Goal: Information Seeking & Learning: Learn about a topic

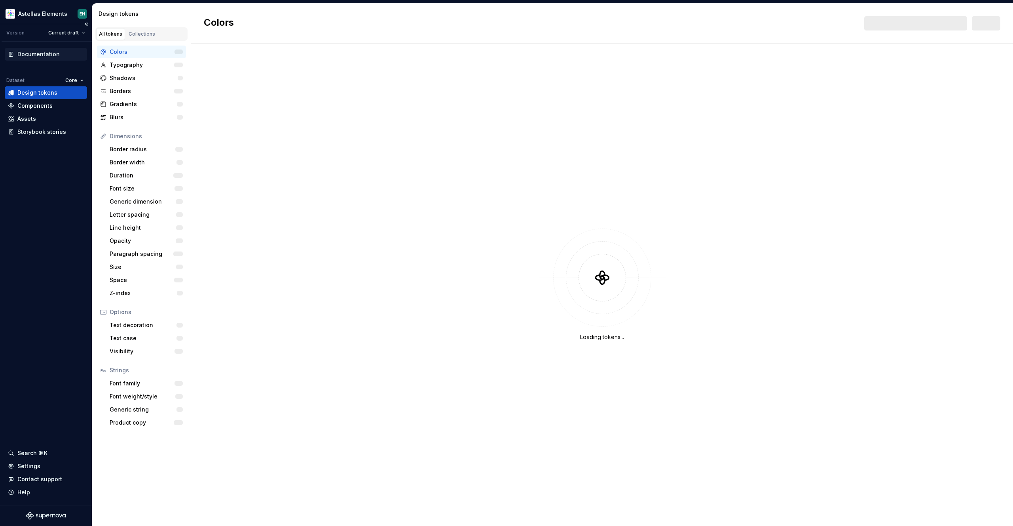
click at [28, 51] on div "Documentation" at bounding box center [38, 54] width 42 height 8
click at [36, 466] on div "Settings" at bounding box center [28, 466] width 23 height 8
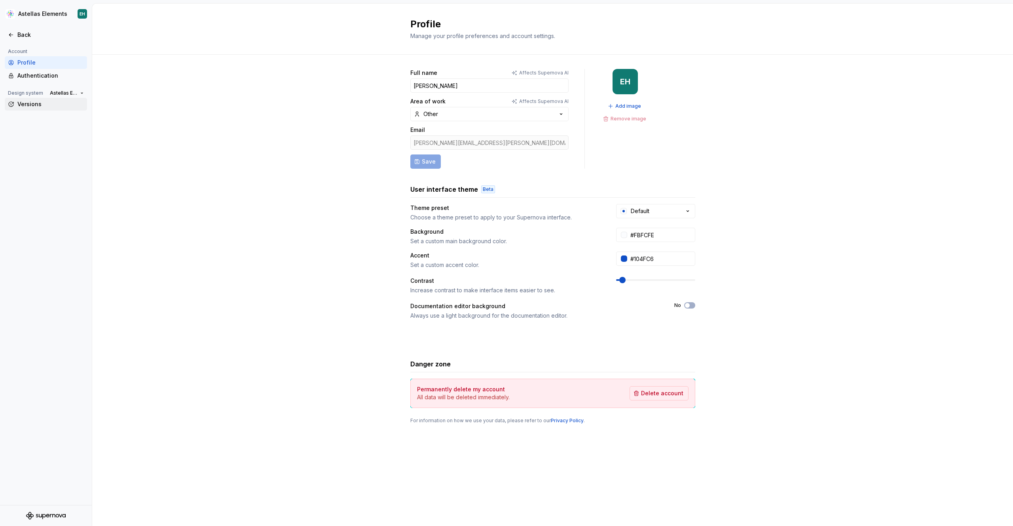
click at [30, 103] on div "Versions" at bounding box center [50, 104] width 66 height 8
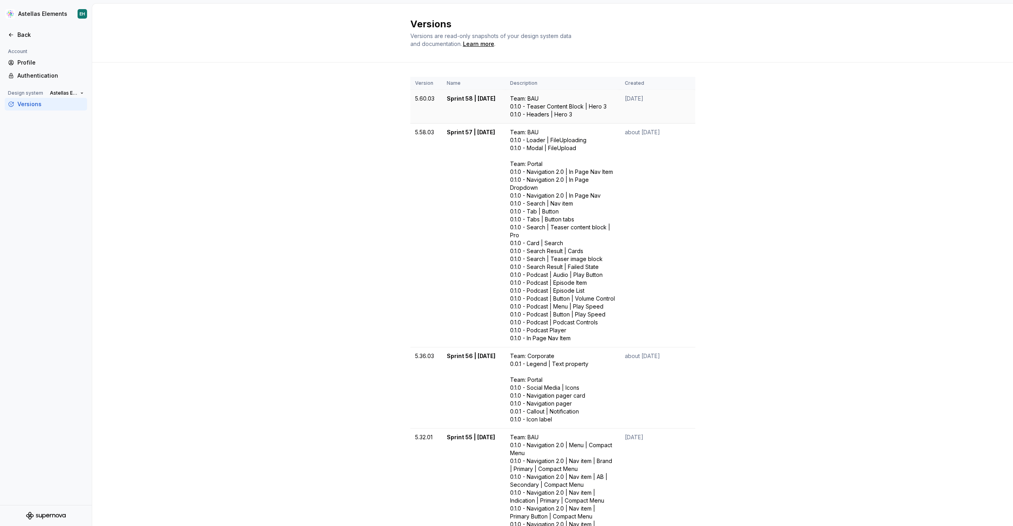
click at [461, 100] on td "Sprint 58 | [DATE]" at bounding box center [473, 107] width 63 height 34
click at [580, 102] on div "Team: BAU 0.1.0 - Teaser Content Block | Hero 3 0.1.0 - Headers | Hero 3" at bounding box center [562, 107] width 105 height 24
click at [597, 212] on div "Team: BAU 0.1.0 - Loader | FileUploading 0.1.0 - Modal | FileUpload Team: Porta…" at bounding box center [562, 235] width 105 height 214
drag, startPoint x: 556, startPoint y: 186, endPoint x: 553, endPoint y: 183, distance: 4.2
click at [553, 184] on div "Team: BAU 0.1.0 - Loader | FileUploading 0.1.0 - Modal | FileUpload Team: Porta…" at bounding box center [562, 235] width 105 height 214
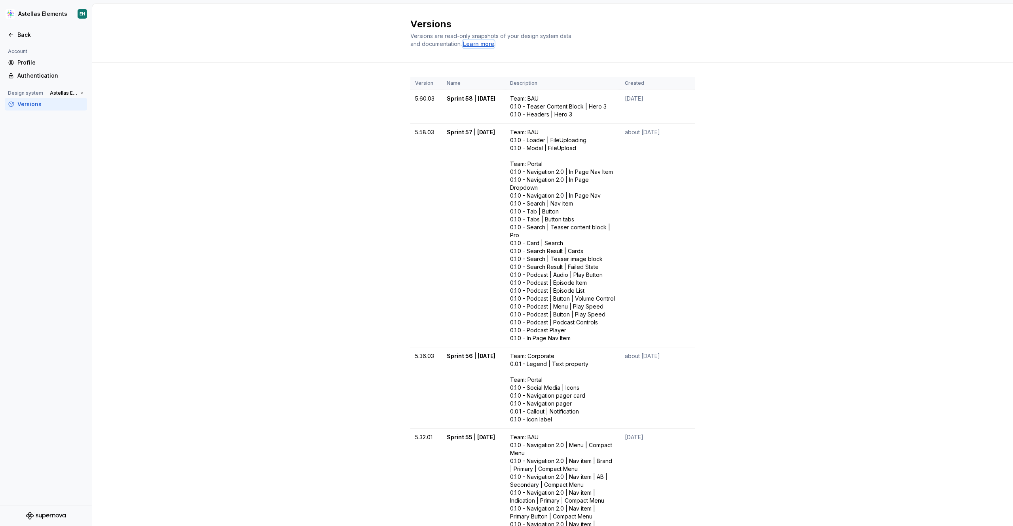
click at [471, 41] on div "Learn more" at bounding box center [478, 44] width 31 height 8
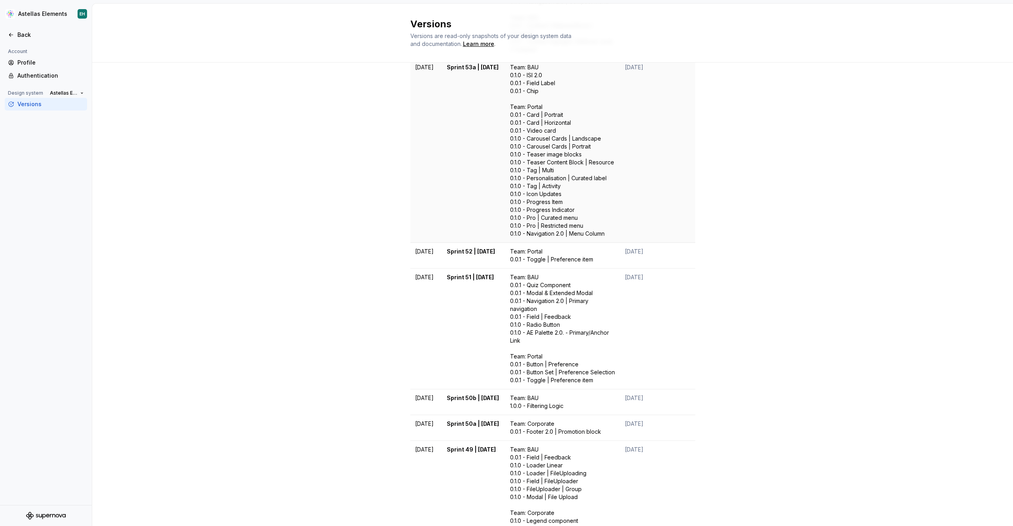
drag, startPoint x: 645, startPoint y: 257, endPoint x: 562, endPoint y: 245, distance: 83.5
click at [623, 256] on td "[DATE]" at bounding box center [657, 256] width 75 height 26
click at [458, 262] on td "Sprint 52 | [DATE]" at bounding box center [473, 256] width 63 height 26
click at [455, 259] on td "Sprint 52 | [DATE]" at bounding box center [473, 256] width 63 height 26
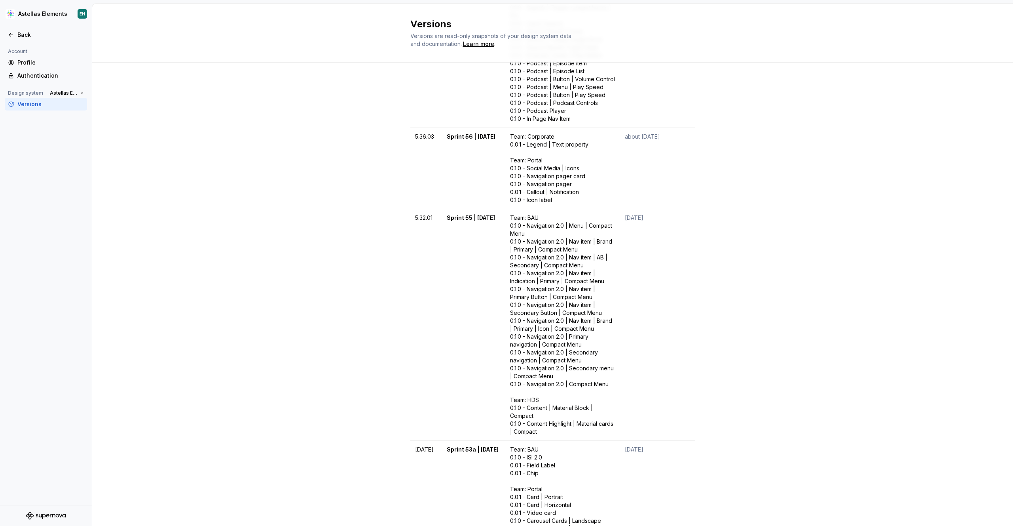
scroll to position [0, 0]
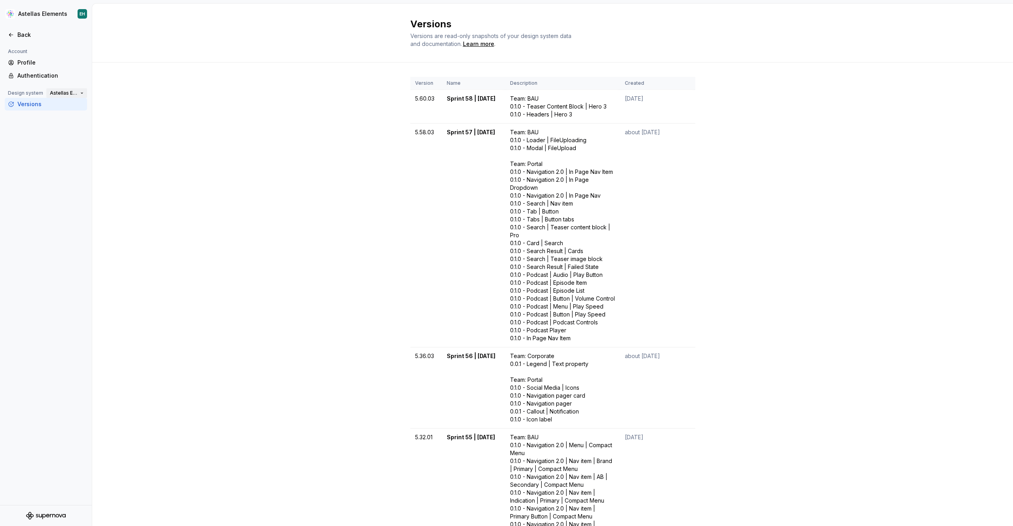
click at [72, 93] on span "Astellas Elements" at bounding box center [63, 93] width 27 height 6
click at [24, 28] on div "Back" at bounding box center [46, 34] width 82 height 13
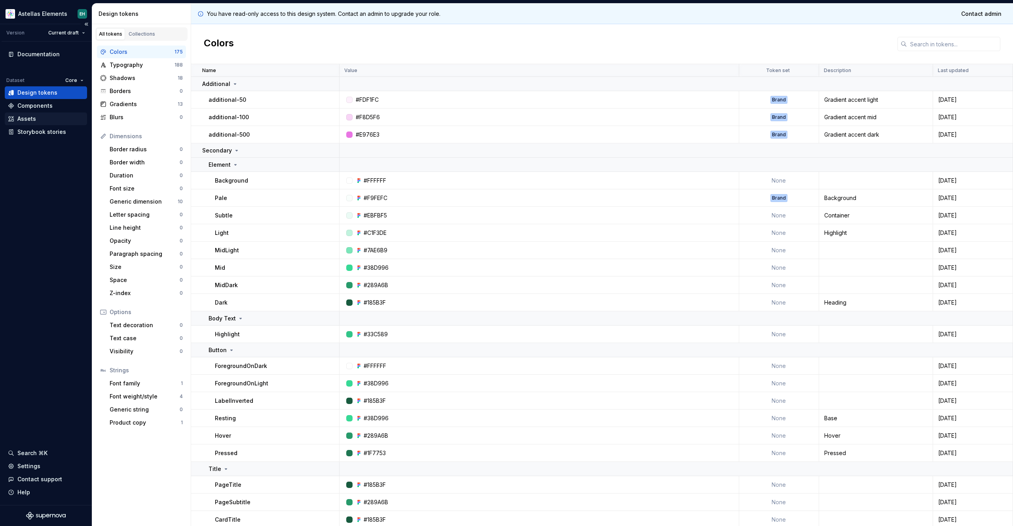
click at [25, 119] on div "Assets" at bounding box center [26, 119] width 19 height 8
